Goal: Transaction & Acquisition: Download file/media

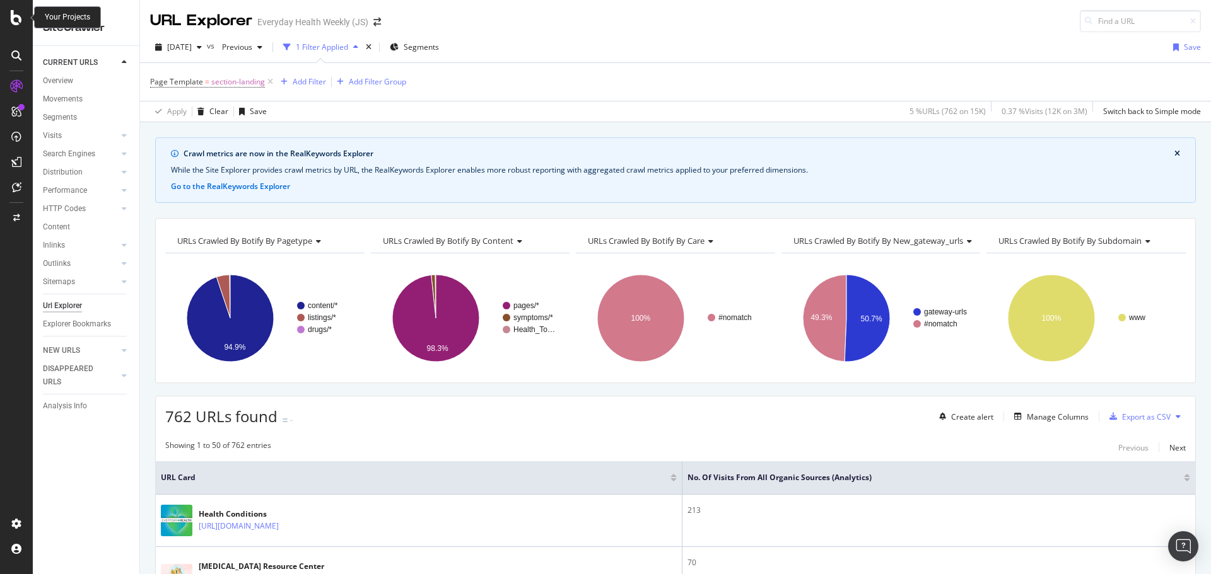
click at [18, 18] on icon at bounding box center [16, 17] width 11 height 15
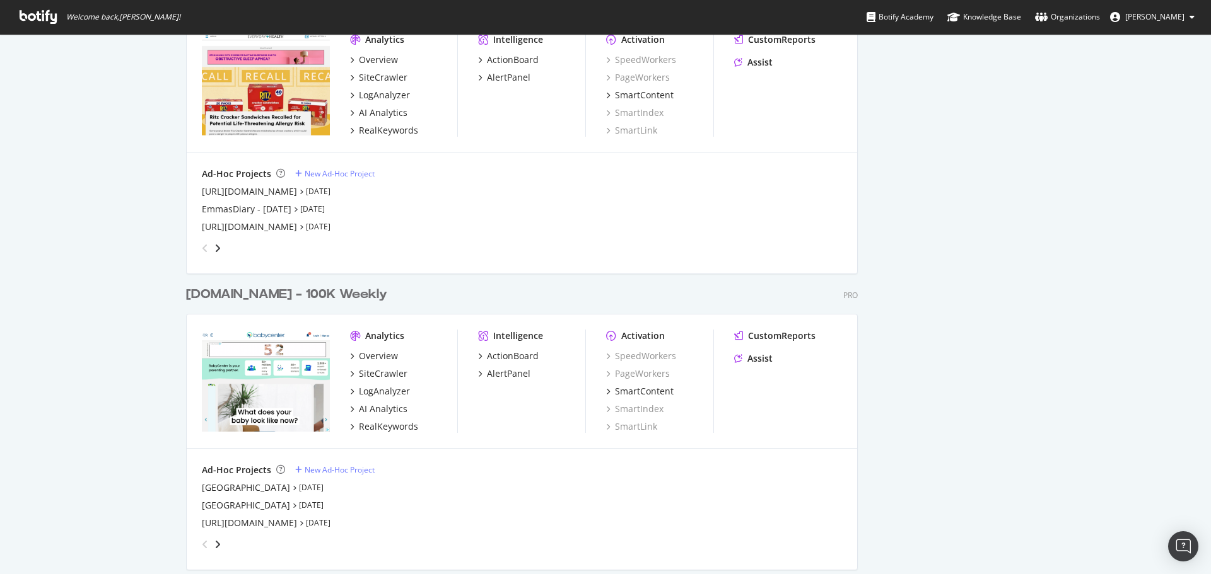
scroll to position [1576, 0]
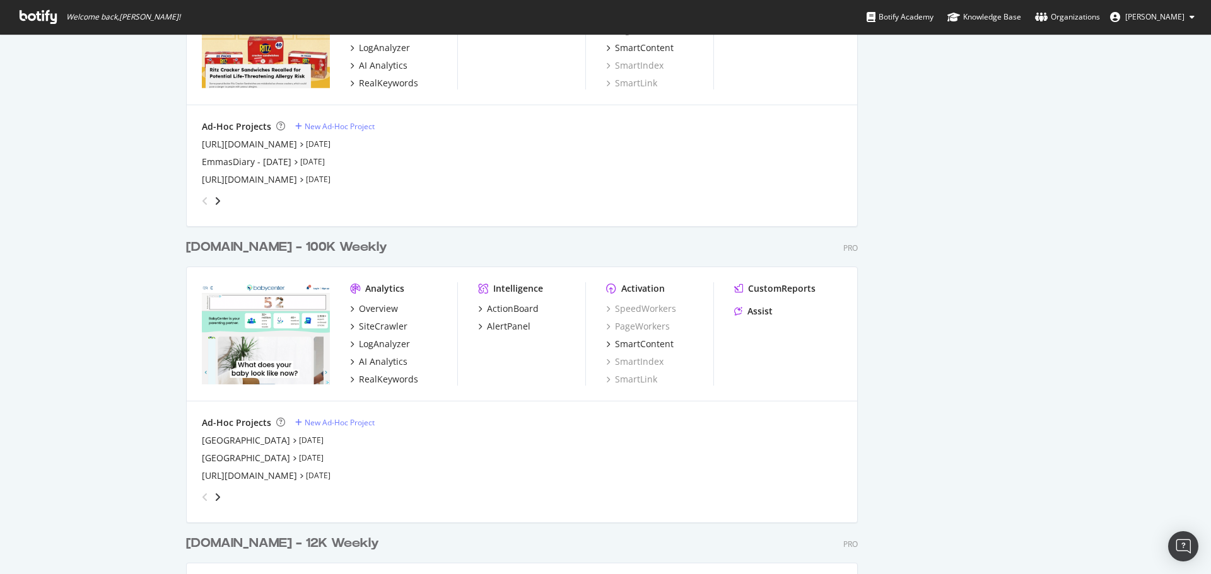
click at [279, 252] on div "[DOMAIN_NAME] - 100K Weekly" at bounding box center [286, 247] width 201 height 18
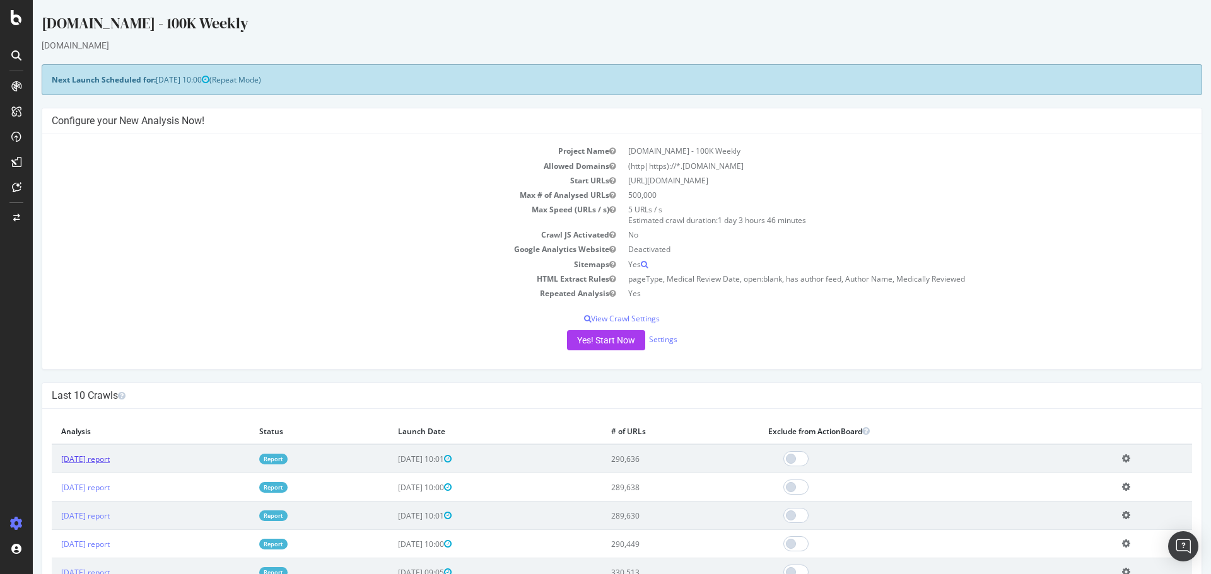
click at [110, 459] on link "[DATE] report" at bounding box center [85, 459] width 49 height 11
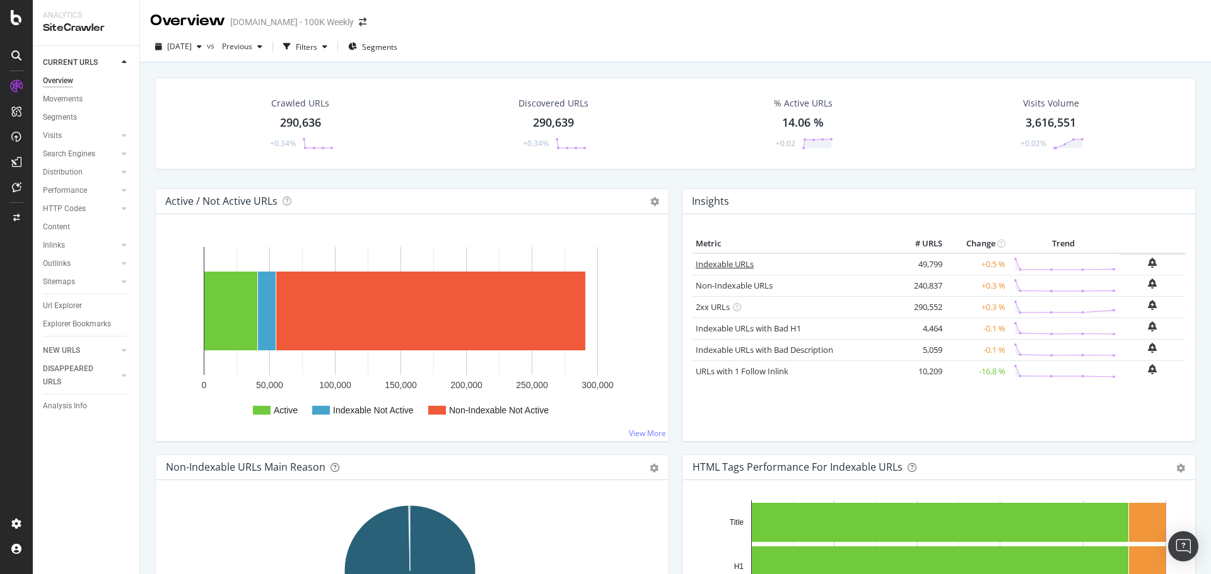
click at [718, 261] on link "Indexable URLs" at bounding box center [725, 264] width 58 height 11
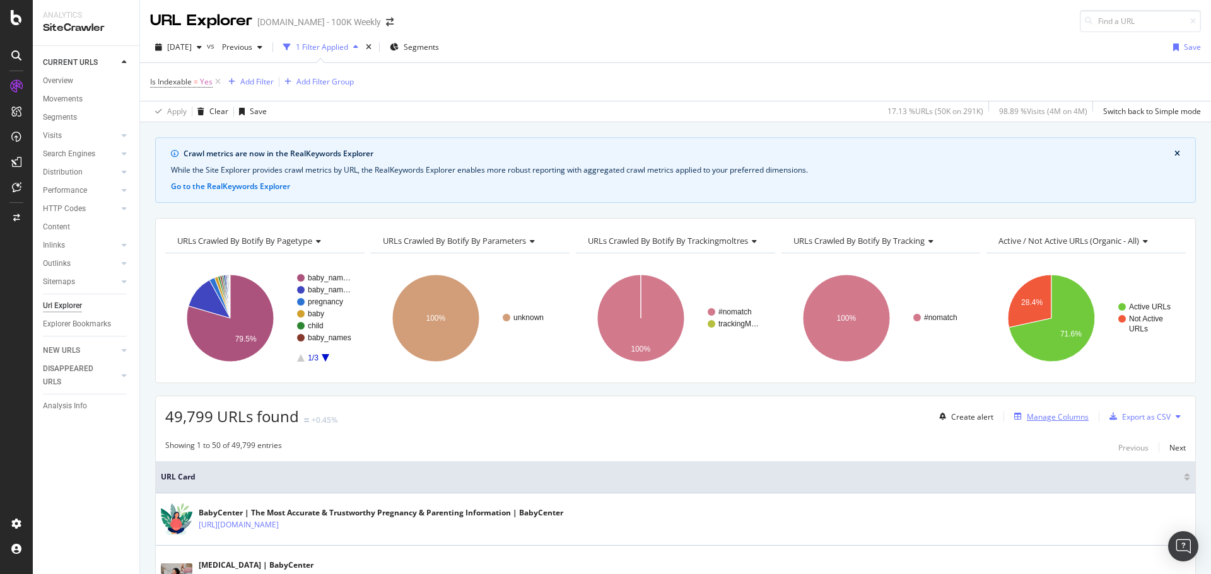
click at [1049, 412] on div "Manage Columns" at bounding box center [1058, 417] width 62 height 11
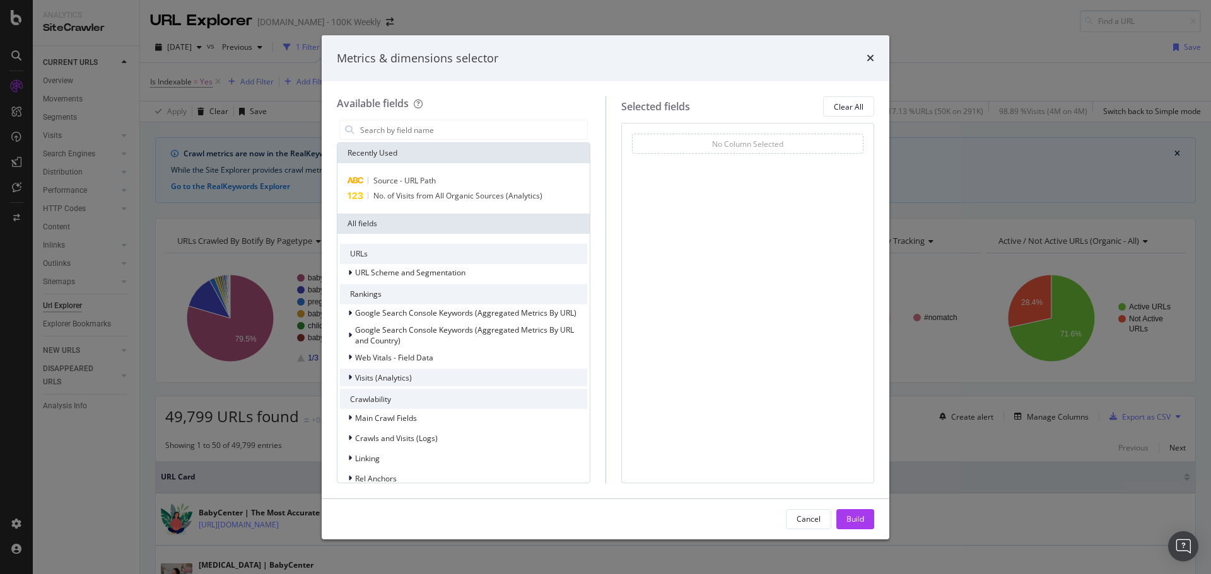
click at [388, 377] on span "Visits (Analytics)" at bounding box center [383, 378] width 57 height 11
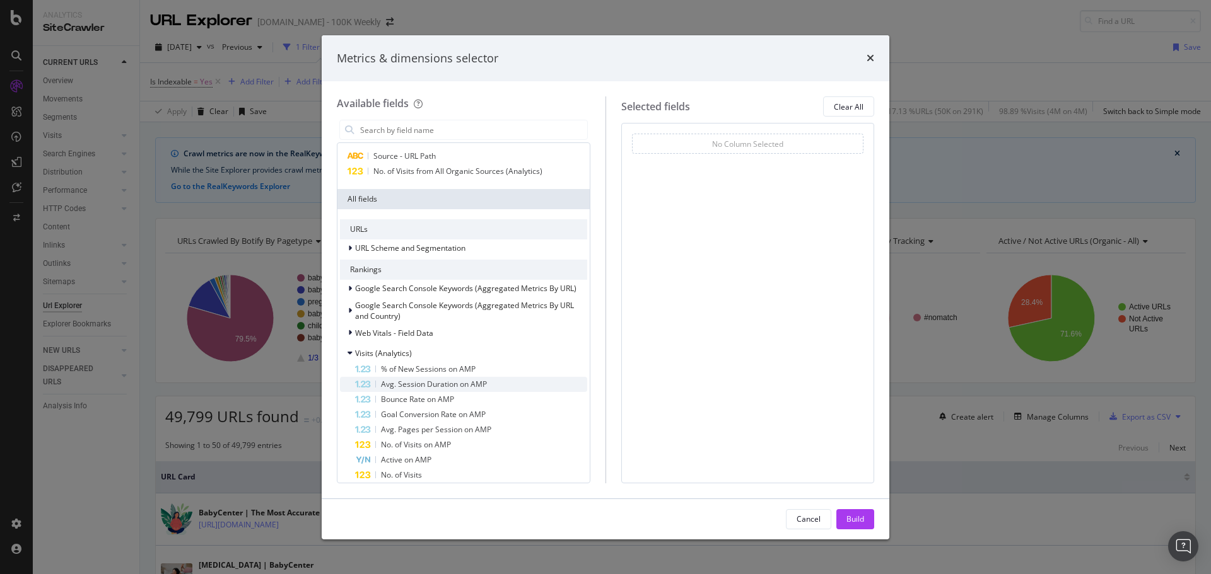
scroll to position [63, 0]
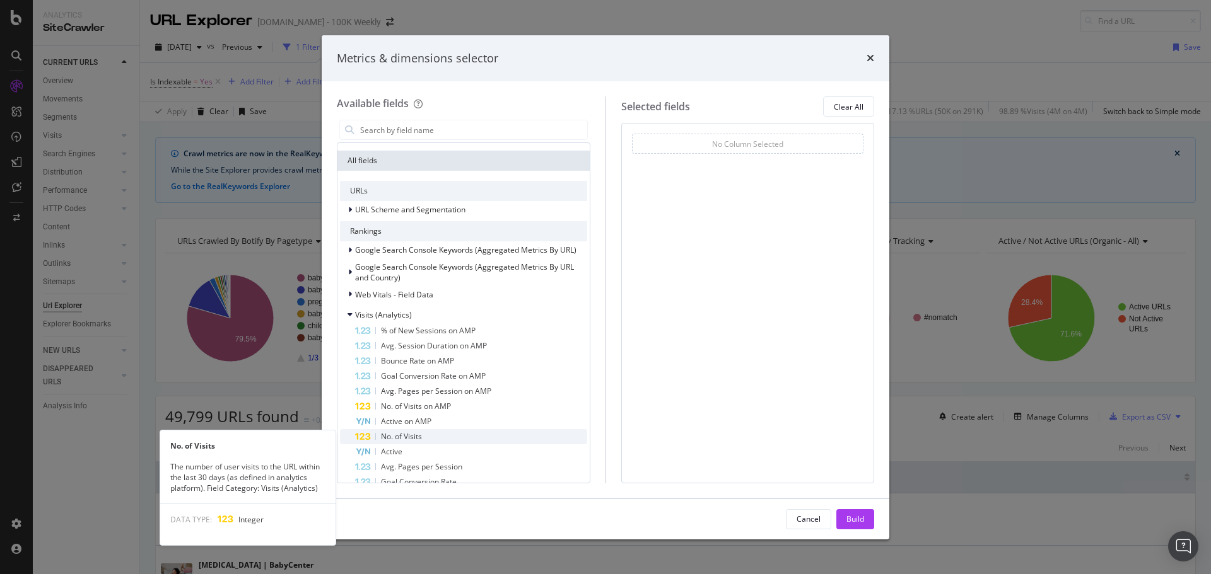
click at [416, 433] on span "No. of Visits" at bounding box center [401, 436] width 41 height 11
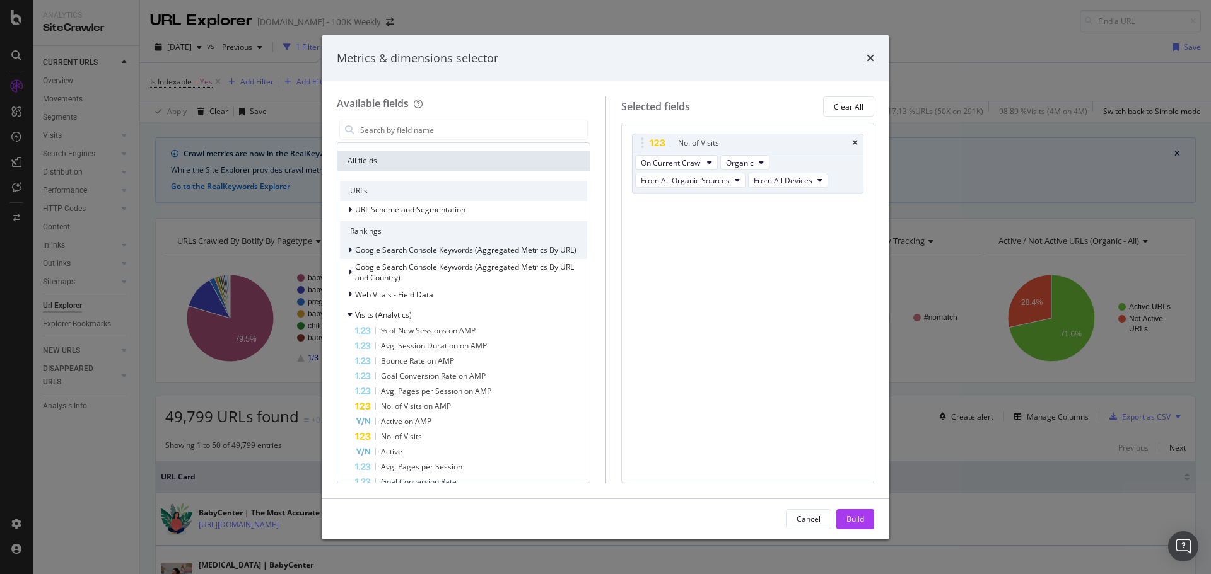
click at [414, 250] on span "Google Search Console Keywords (Aggregated Metrics By URL)" at bounding box center [465, 250] width 221 height 11
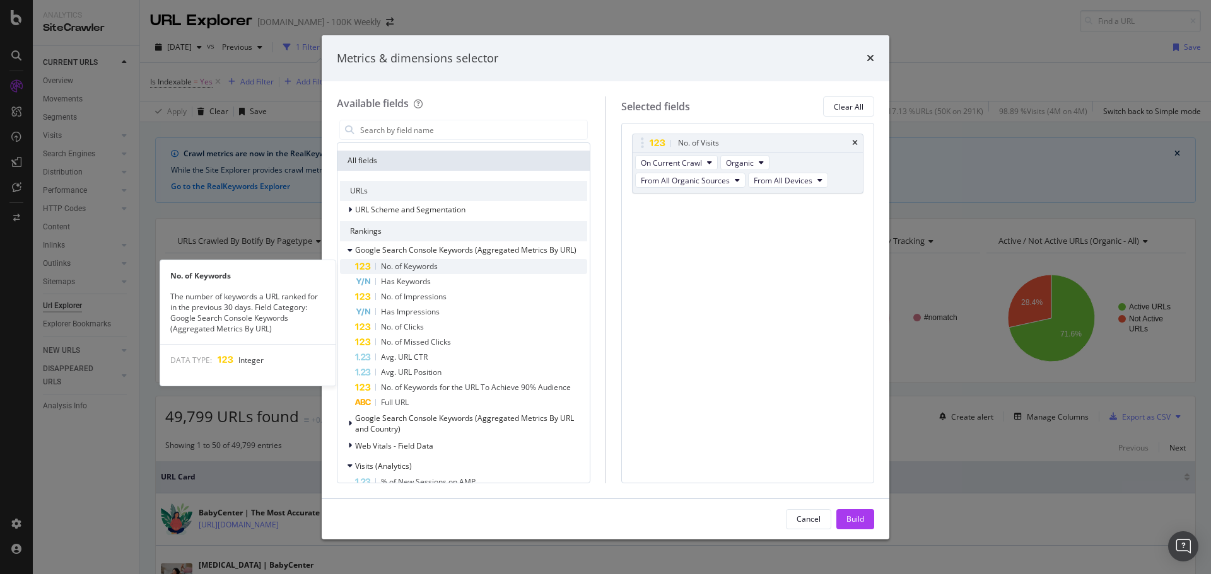
click at [415, 267] on span "No. of Keywords" at bounding box center [409, 266] width 57 height 11
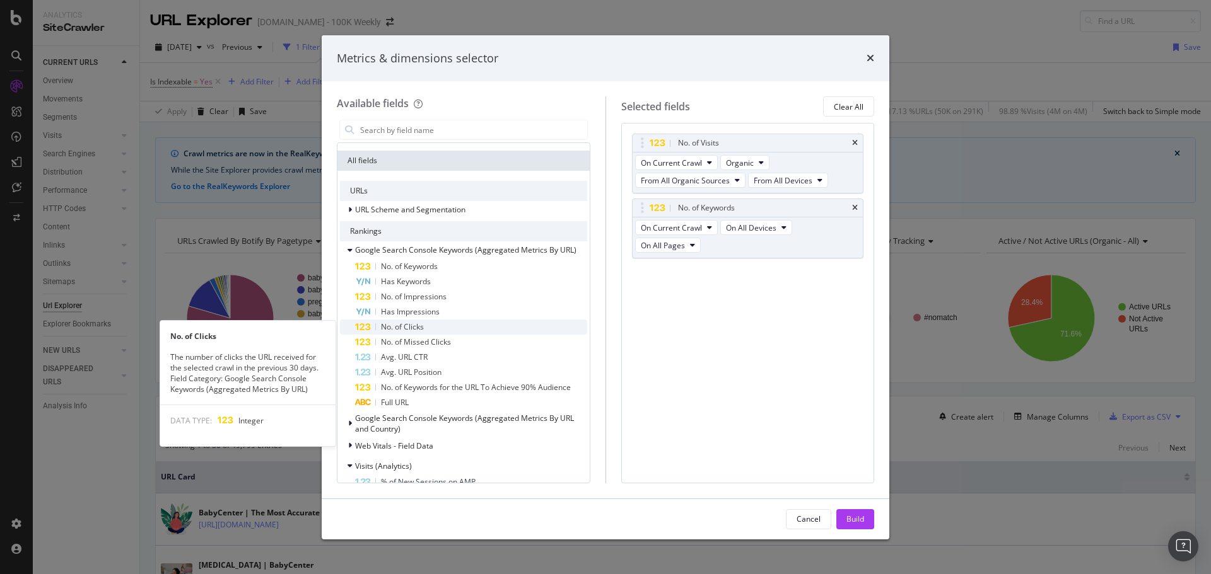
click at [411, 325] on span "No. of Clicks" at bounding box center [402, 327] width 43 height 11
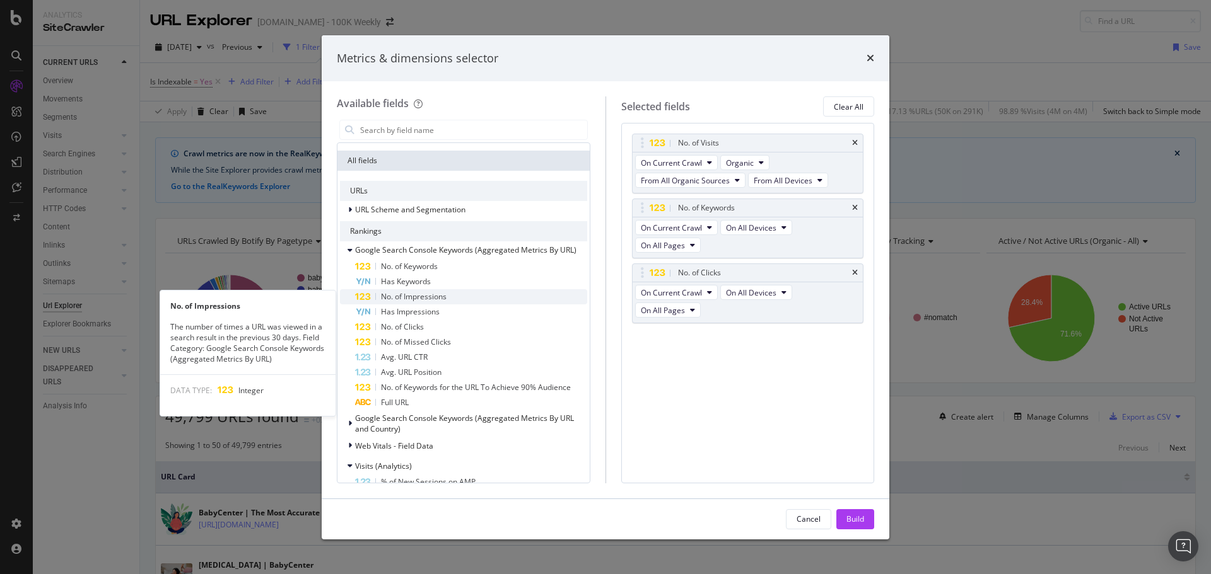
click at [431, 298] on span "No. of Impressions" at bounding box center [414, 296] width 66 height 11
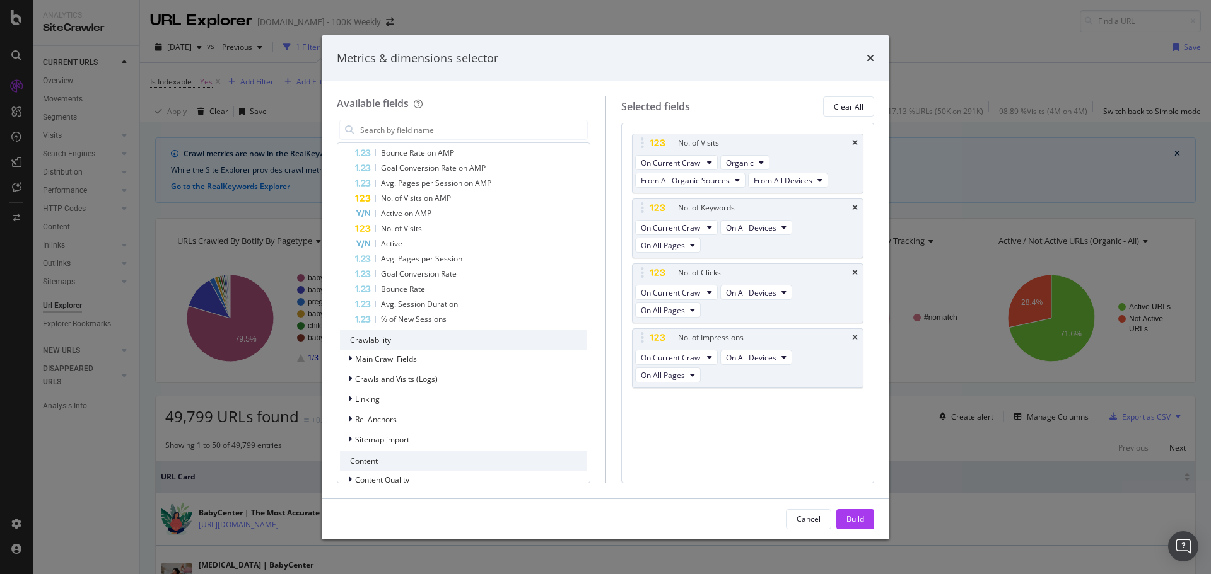
scroll to position [504, 0]
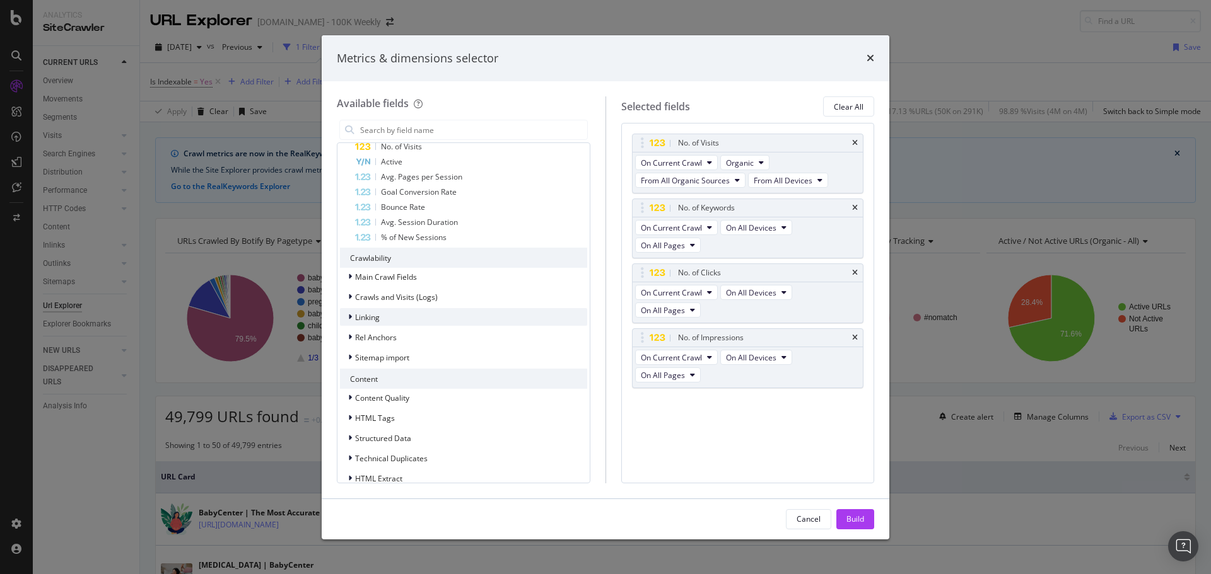
click at [397, 318] on div "Linking" at bounding box center [463, 317] width 247 height 18
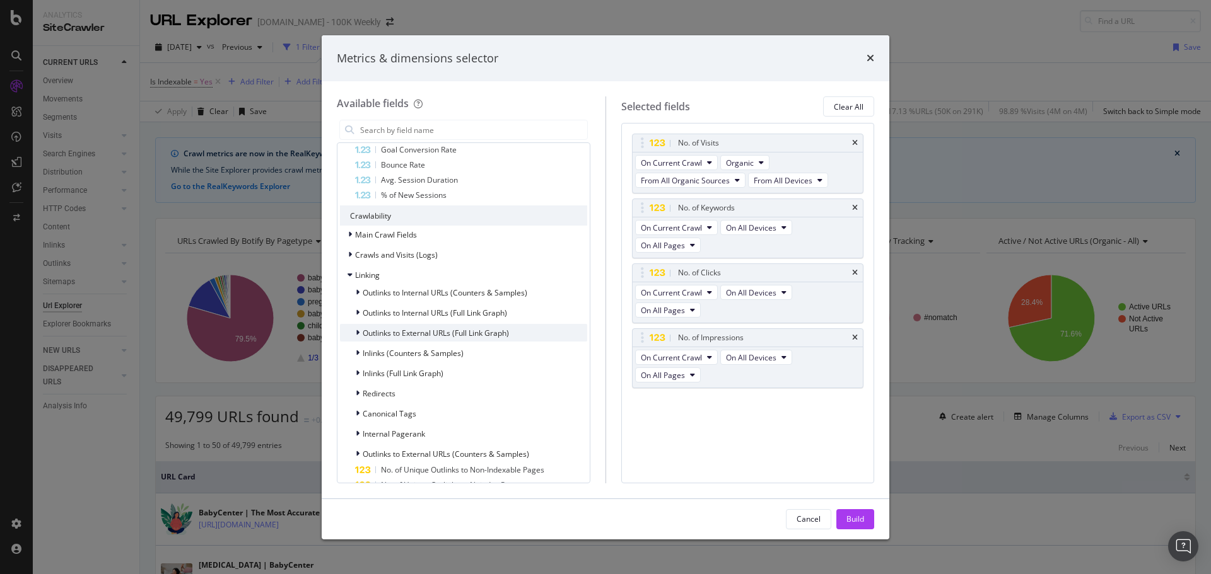
scroll to position [568, 0]
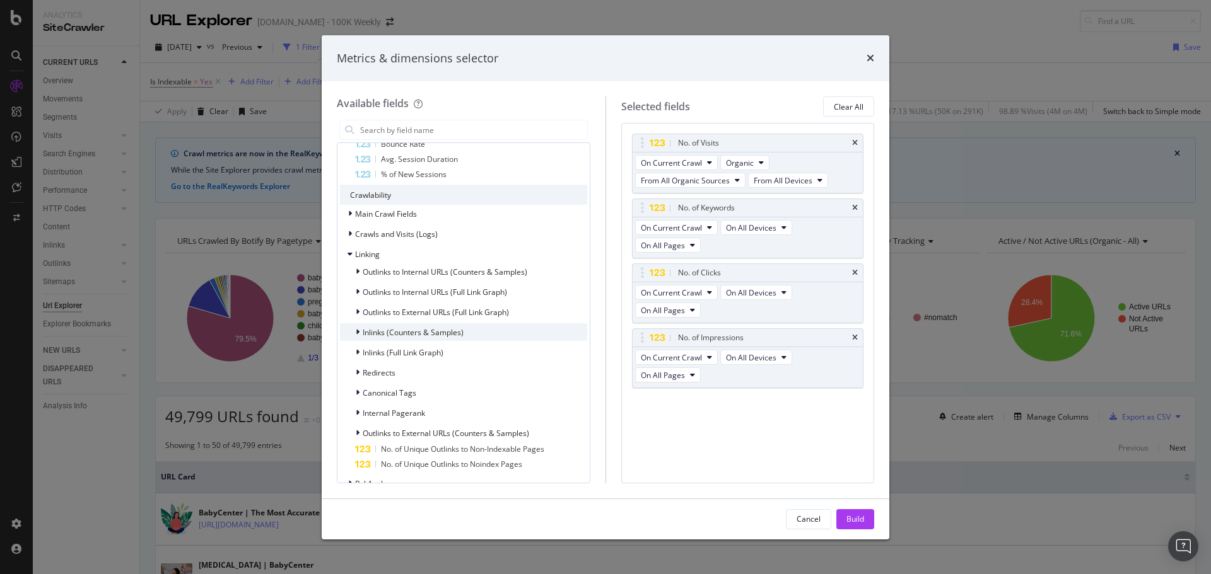
click at [420, 335] on span "Inlinks (Counters & Samples)" at bounding box center [413, 332] width 101 height 11
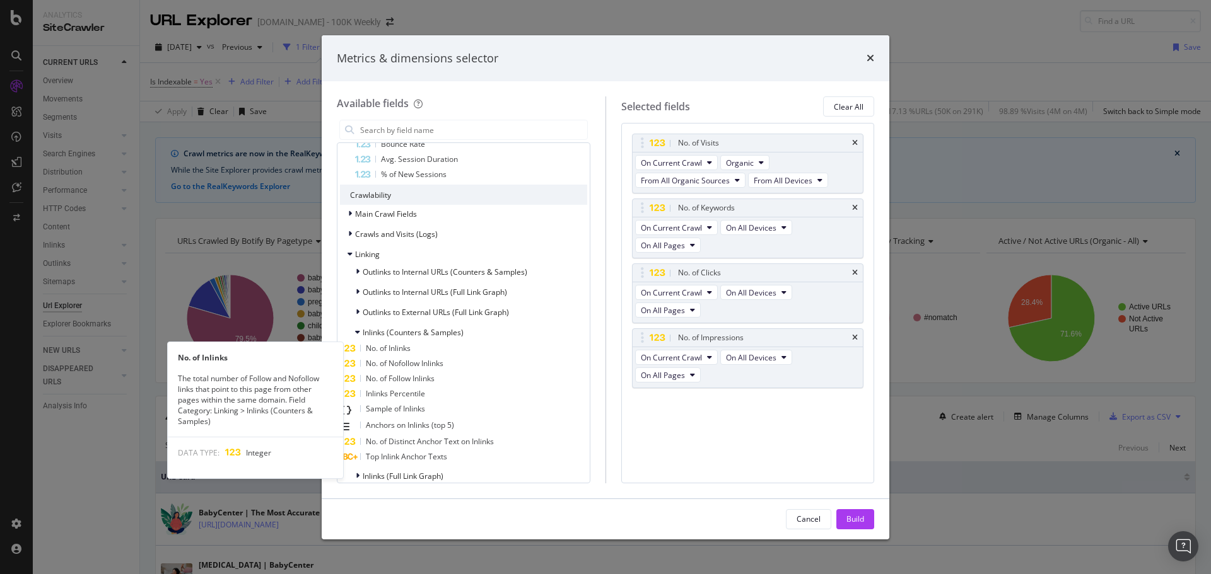
click at [411, 349] on span "No. of Inlinks" at bounding box center [388, 348] width 45 height 11
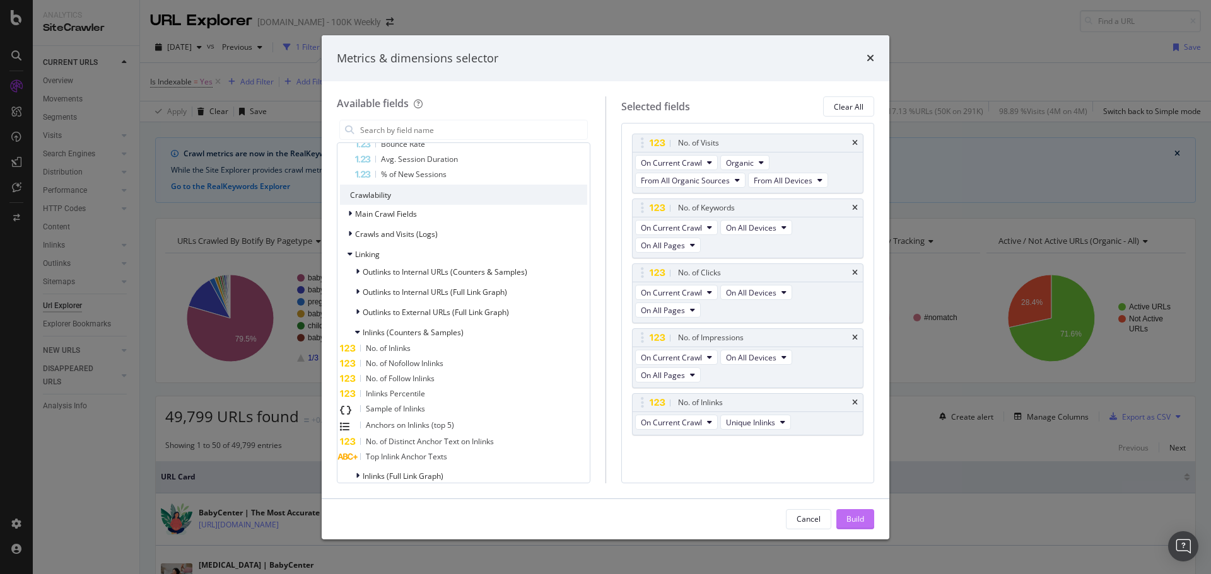
click at [850, 521] on div "Build" at bounding box center [855, 519] width 18 height 11
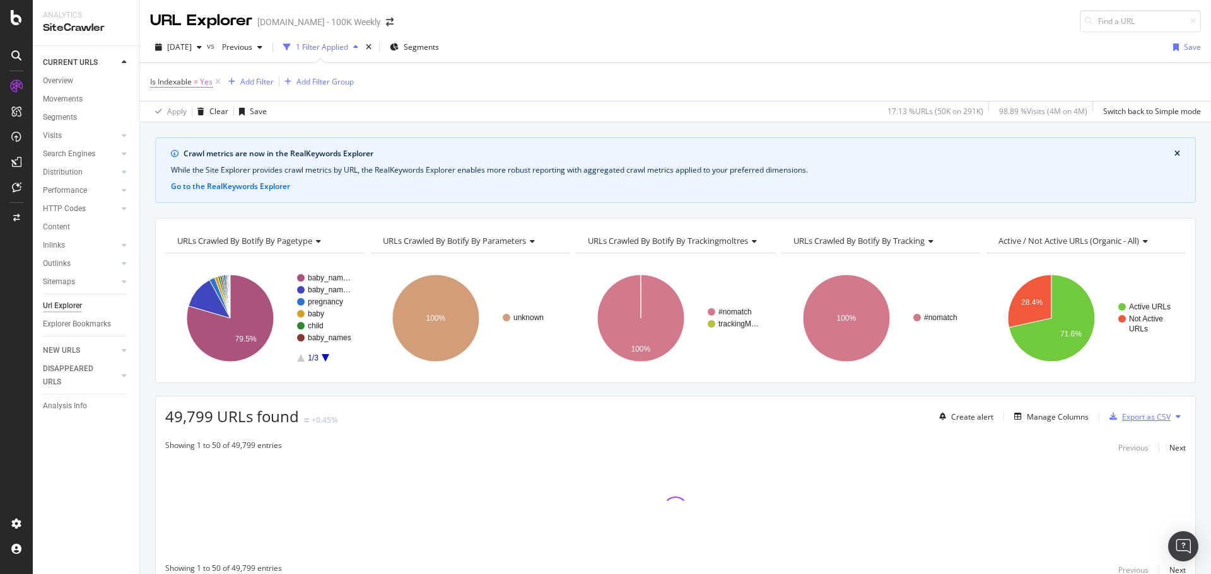
click at [1136, 421] on div "Export as CSV" at bounding box center [1146, 417] width 49 height 11
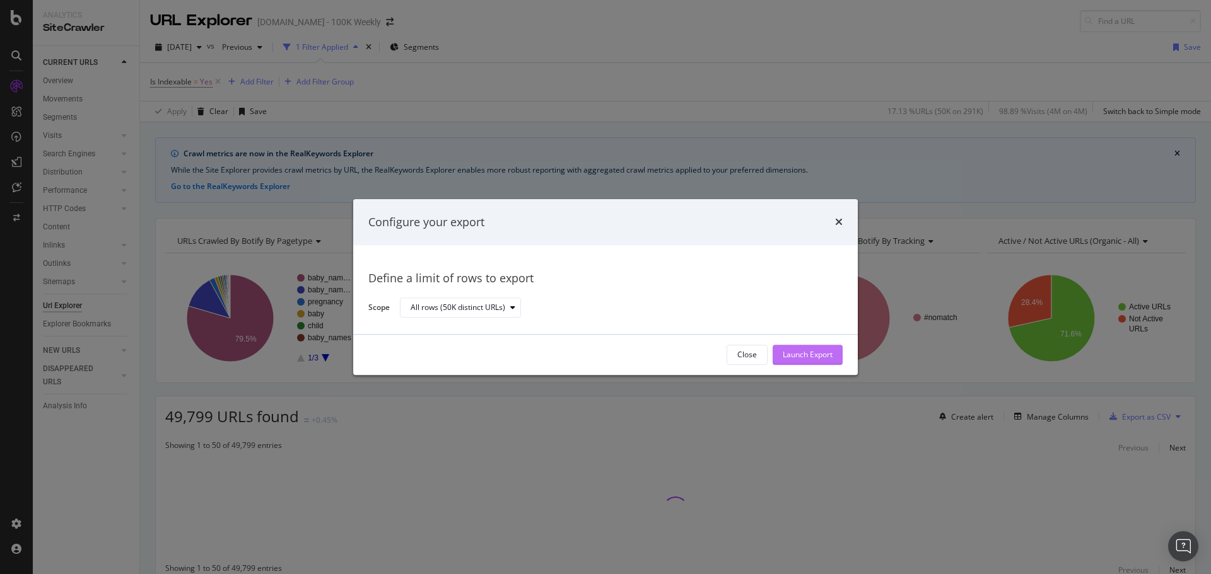
click at [803, 351] on div "Launch Export" at bounding box center [808, 355] width 50 height 11
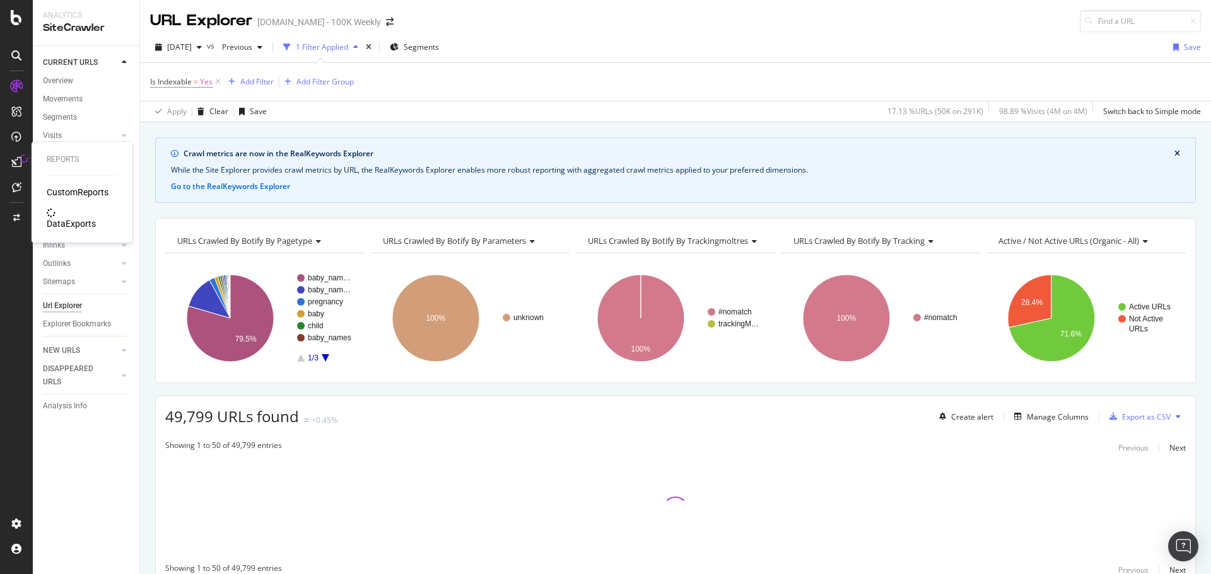
click at [68, 218] on div "DataExports" at bounding box center [71, 224] width 49 height 13
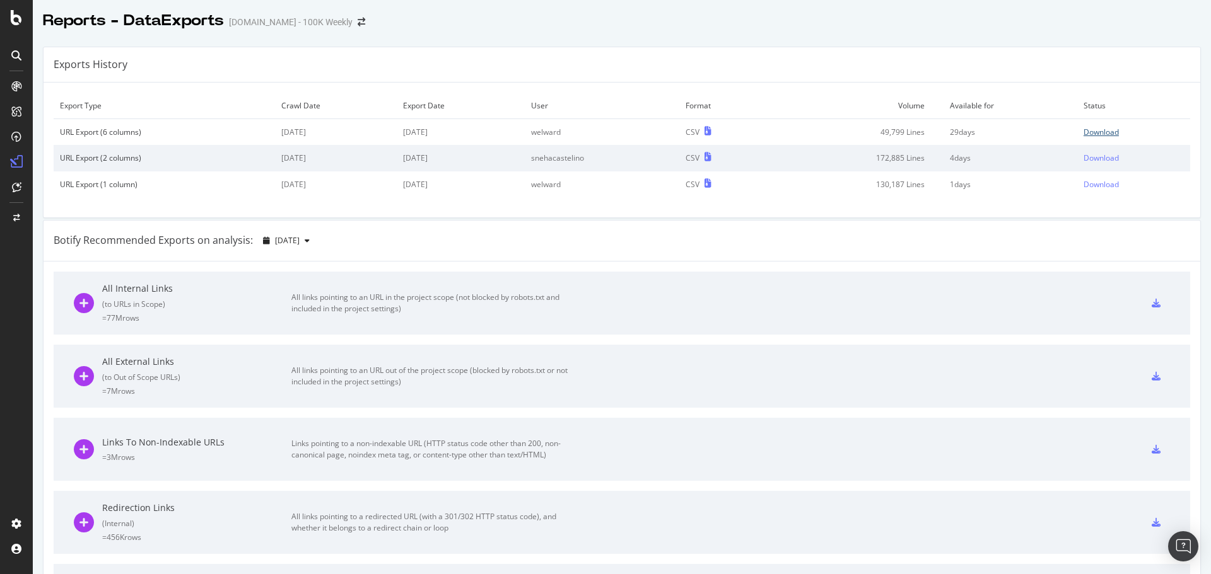
click at [1088, 133] on div "Download" at bounding box center [1100, 132] width 35 height 11
